Goal: Transaction & Acquisition: Purchase product/service

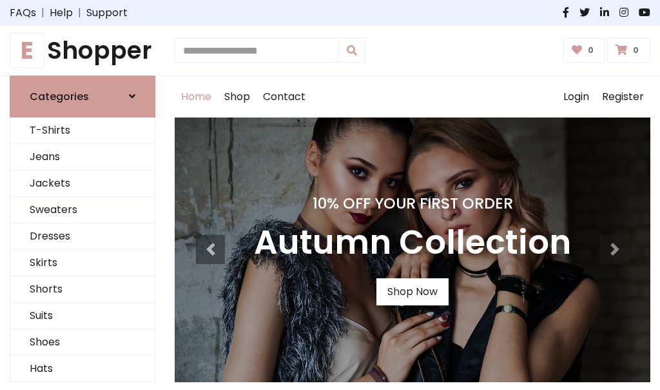
click at [330, 195] on h4 "10% Off Your First Order" at bounding box center [412, 203] width 317 height 18
click at [412, 291] on link "Shop Now" at bounding box center [413, 291] width 72 height 27
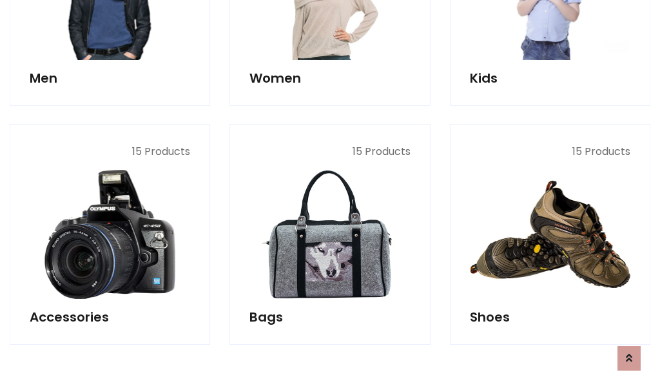
scroll to position [1286, 0]
